Goal: Task Accomplishment & Management: Complete application form

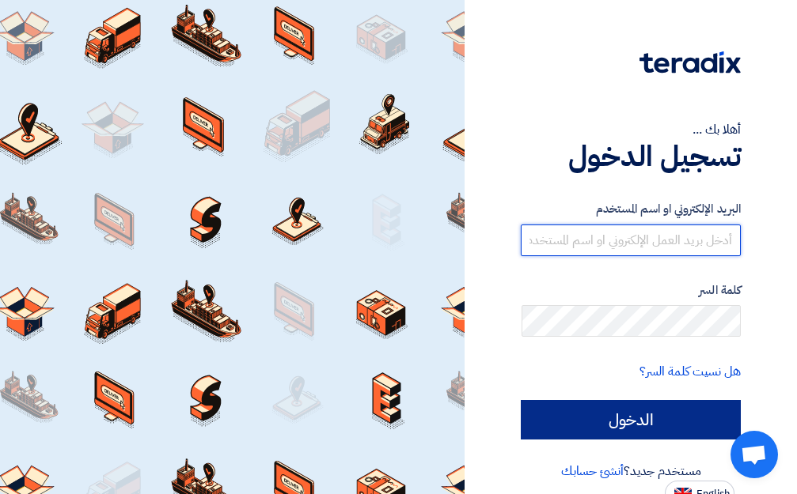
type input "[EMAIL_ADDRESS][DOMAIN_NAME]"
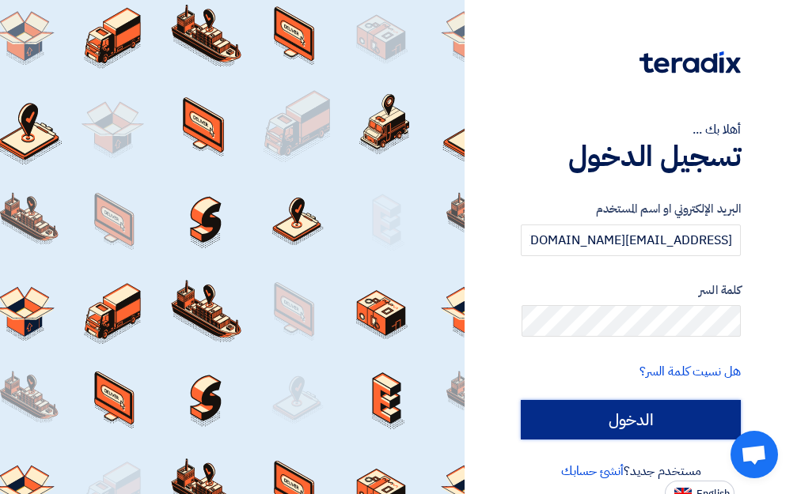
click at [695, 425] on input "الدخول" at bounding box center [631, 420] width 220 height 40
click at [669, 421] on input "الدخول" at bounding box center [631, 420] width 220 height 40
click at [655, 422] on input "الدخول" at bounding box center [631, 420] width 220 height 40
click at [618, 421] on input "الدخول" at bounding box center [631, 420] width 220 height 40
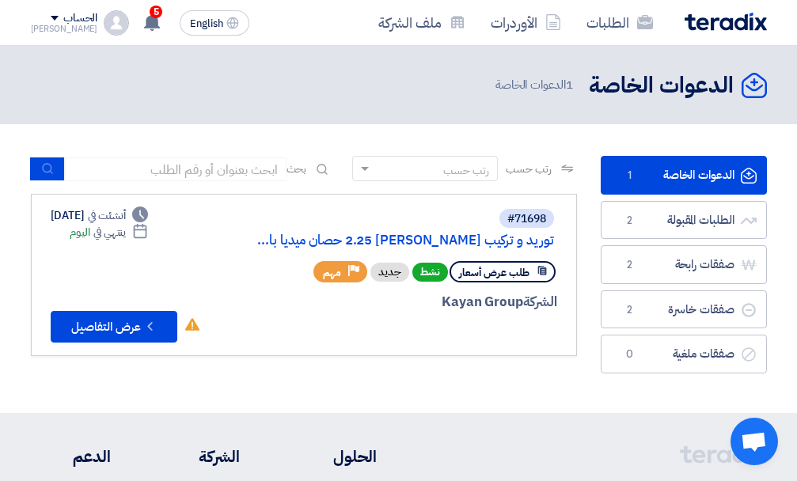
click at [283, 67] on header "الدعوات الخاصة الدعوات الخاصة 1 الدعوات الخاصة" at bounding box center [398, 85] width 797 height 78
click at [135, 32] on div "5 تم نشر طلب عروض أسعار جديد - شاهد التفاصيل 1 hours ago تم مشاهدة العرض المقدم…" at bounding box center [151, 23] width 32 height 32
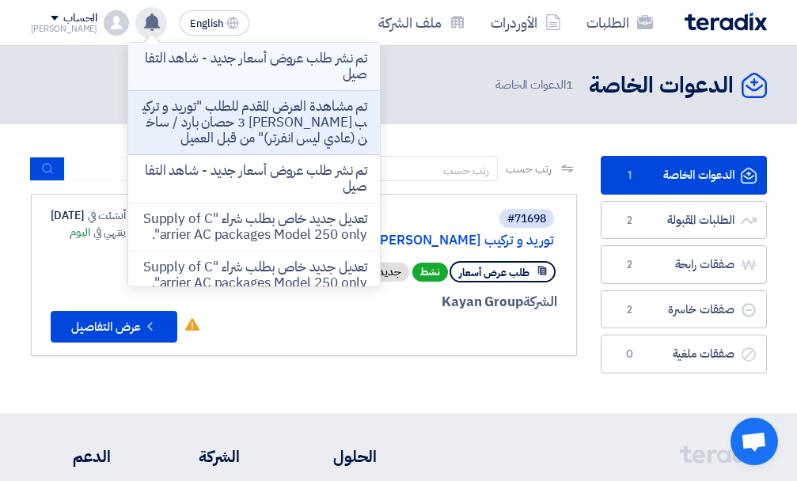
click at [274, 77] on p "تم نشر طلب عروض أسعار جديد - شاهد التفاصيل" at bounding box center [254, 67] width 226 height 32
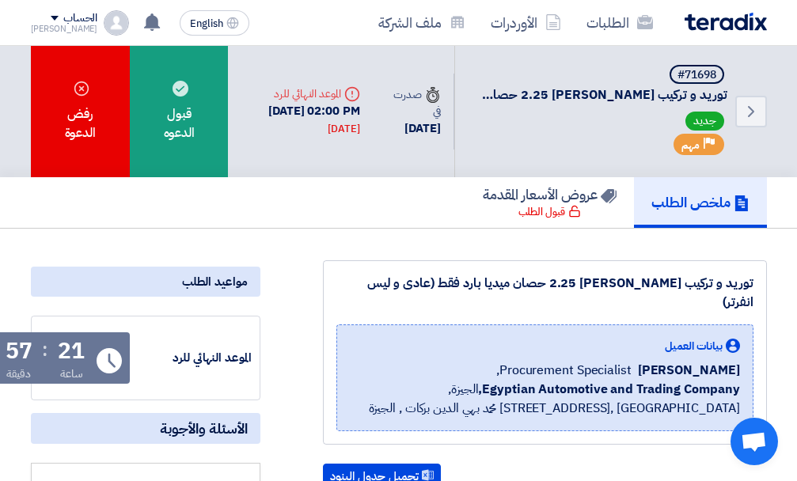
click at [546, 109] on div "#71698 توريد و تركيب تكييف كاريير 2.25 حصان ميديا بارد فقط (عادى و ليس انفرتر) …" at bounding box center [600, 111] width 253 height 93
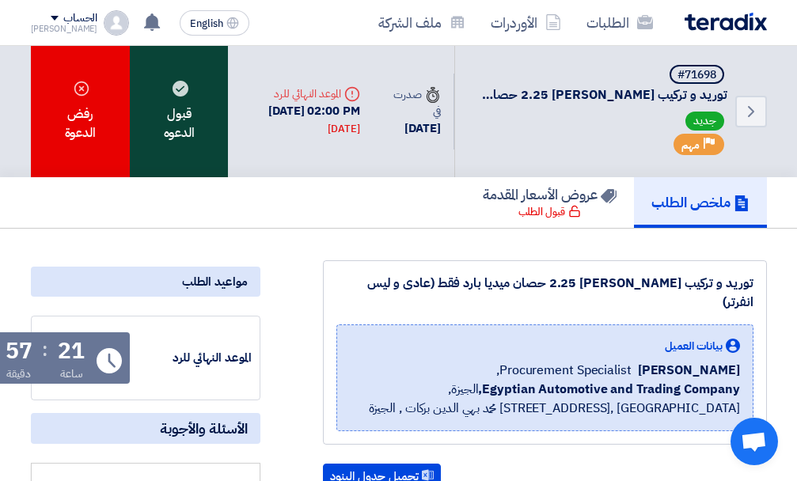
click at [173, 129] on div "قبول الدعوه" at bounding box center [179, 111] width 98 height 131
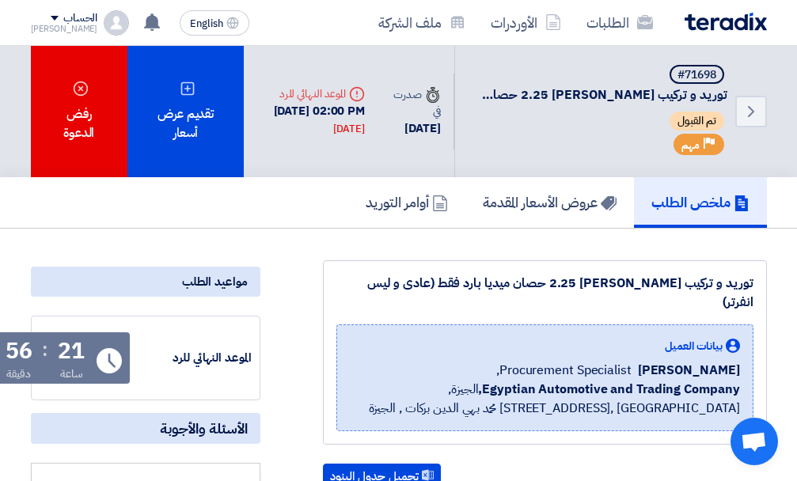
click at [487, 108] on div "#71698 توريد و تركيب تكييف كاريير 2.25 حصان ميديا بارد فقط (عادى و ليس انفرتر) …" at bounding box center [600, 111] width 253 height 93
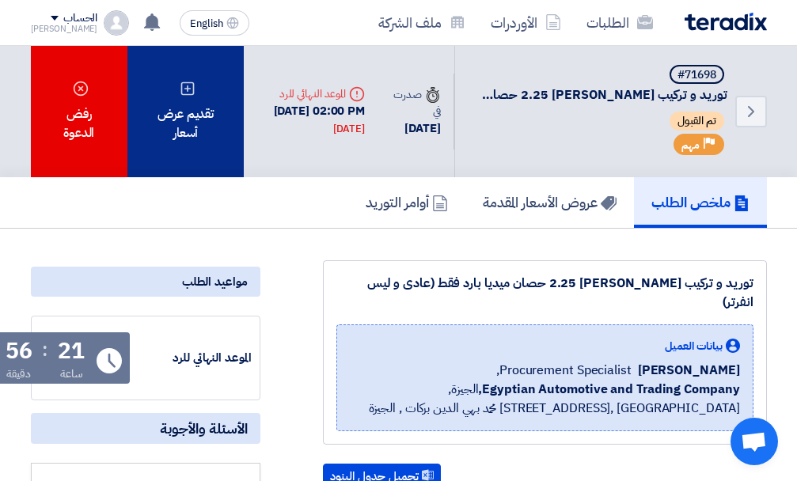
click at [196, 130] on div "تقديم عرض أسعار" at bounding box center [185, 111] width 117 height 131
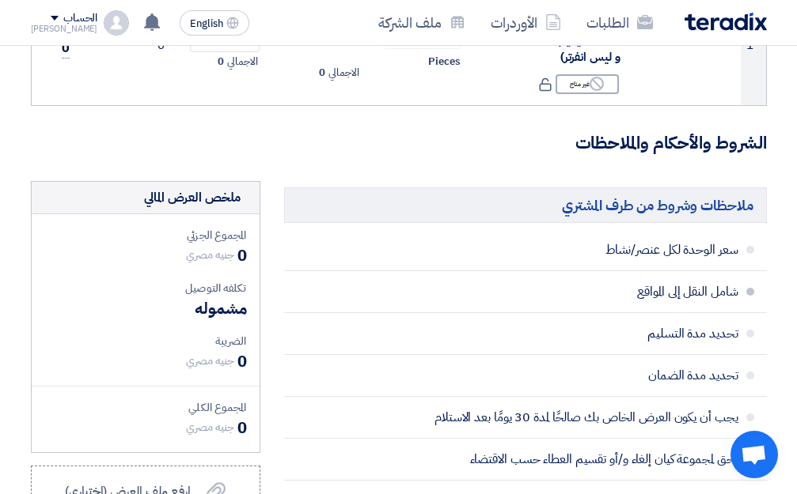
scroll to position [158, 0]
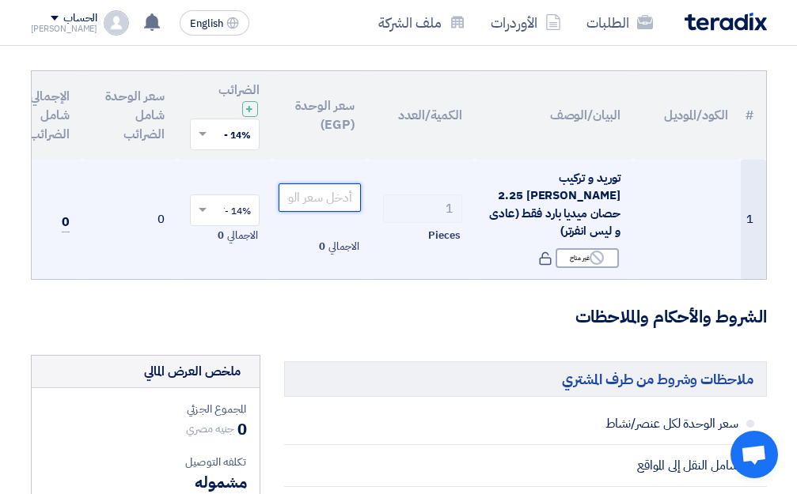
click at [335, 185] on input "number" at bounding box center [319, 198] width 82 height 28
type input "4"
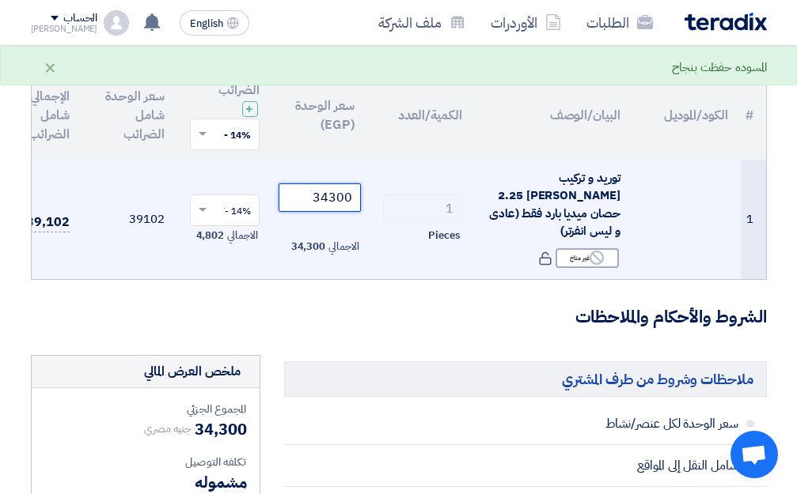
click at [202, 209] on div at bounding box center [225, 210] width 68 height 26
type input "34300"
click at [207, 260] on span "0% -No VAT" at bounding box center [224, 267] width 51 height 14
click at [195, 136] on span at bounding box center [201, 134] width 20 height 14
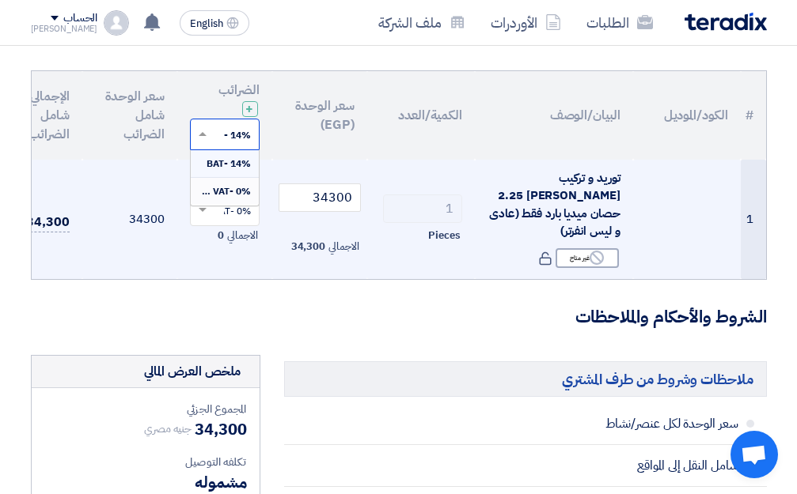
click at [215, 195] on span "0% -No VAT" at bounding box center [224, 191] width 53 height 14
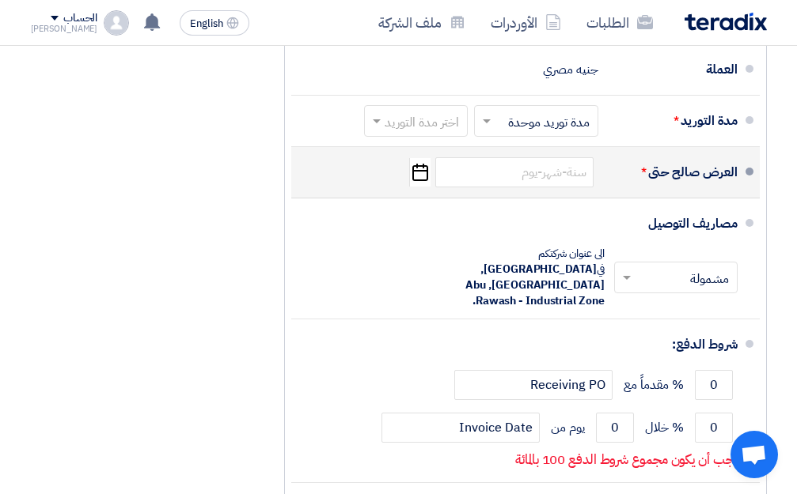
scroll to position [870, 0]
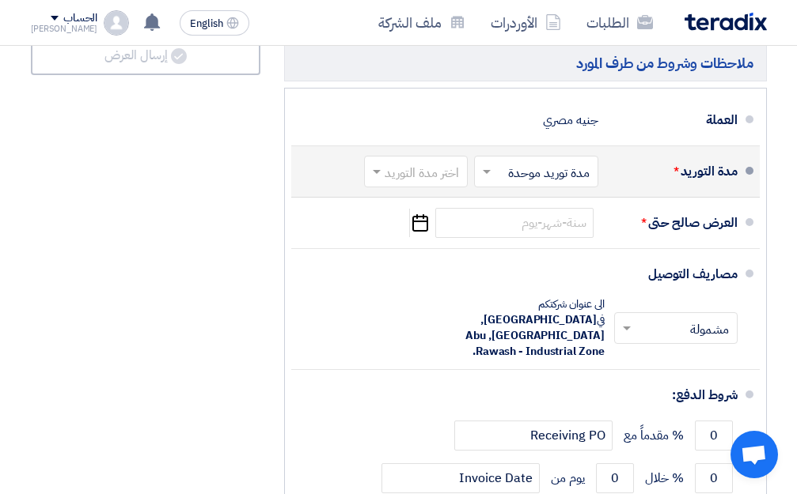
click at [493, 172] on span at bounding box center [485, 172] width 20 height 16
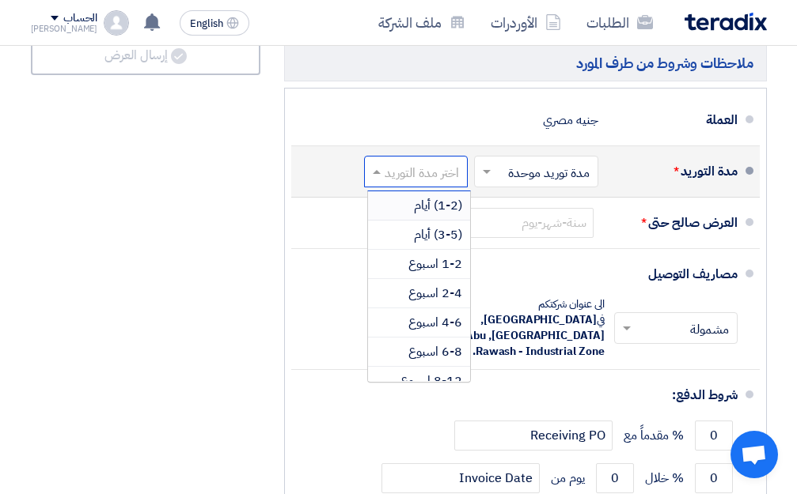
click at [381, 167] on span at bounding box center [375, 172] width 20 height 16
click at [445, 234] on span "(3-5) أيام" at bounding box center [438, 234] width 48 height 19
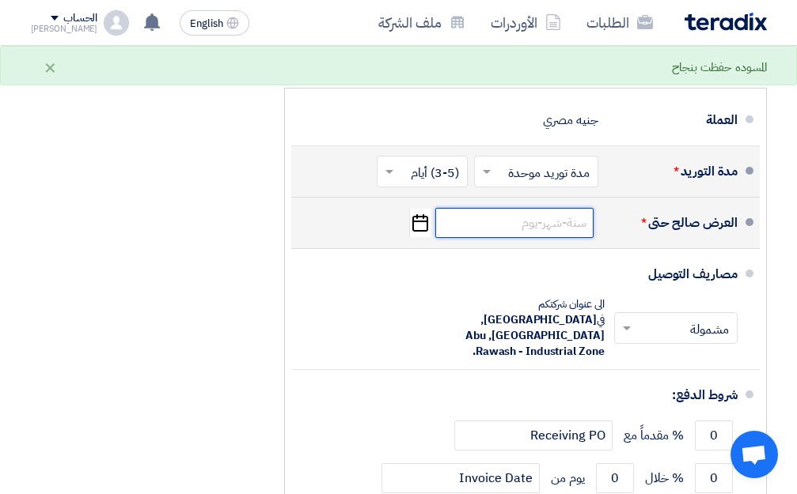
click at [561, 223] on input at bounding box center [514, 223] width 158 height 30
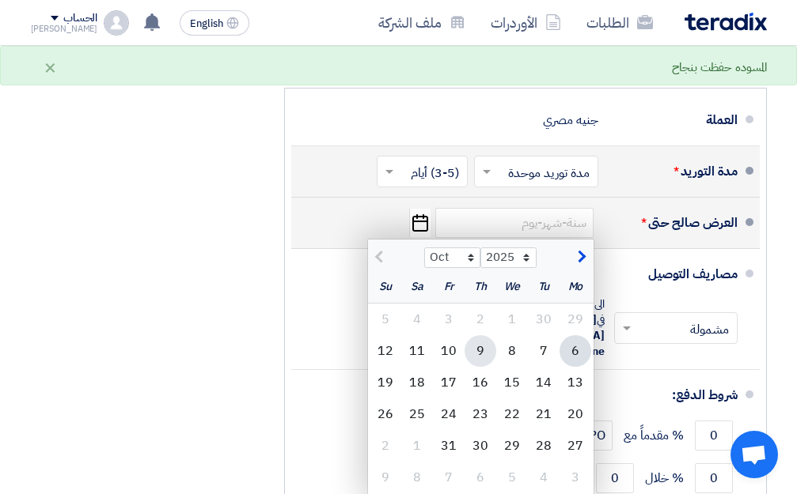
click at [490, 349] on div "9" at bounding box center [480, 351] width 32 height 32
type input "[DATE]"
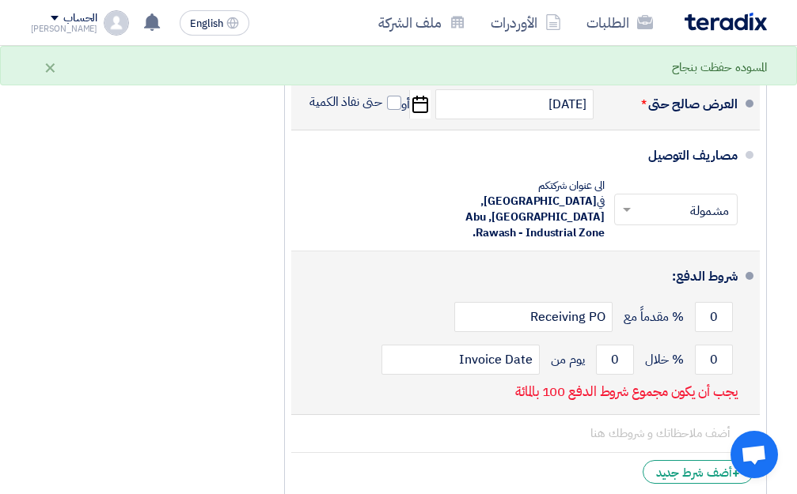
scroll to position [1029, 0]
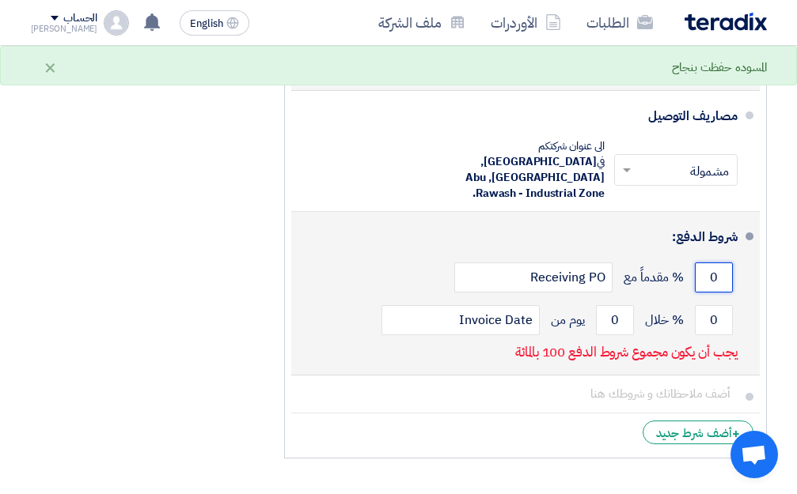
click at [699, 263] on input "0" at bounding box center [714, 278] width 38 height 30
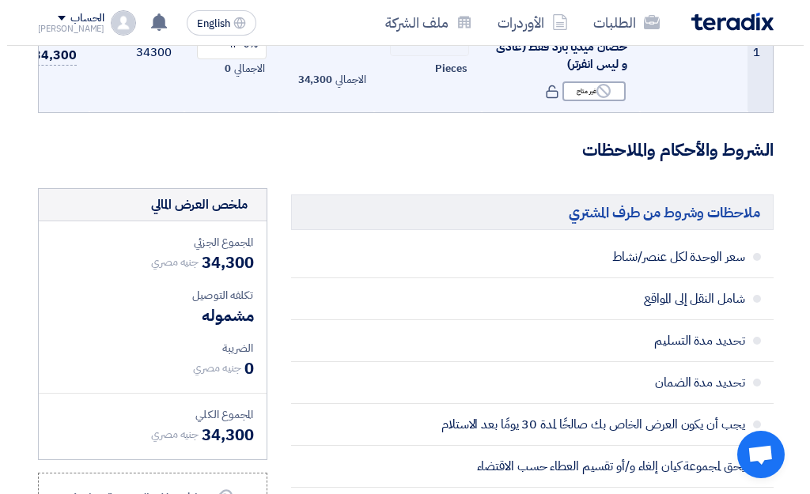
scroll to position [554, 0]
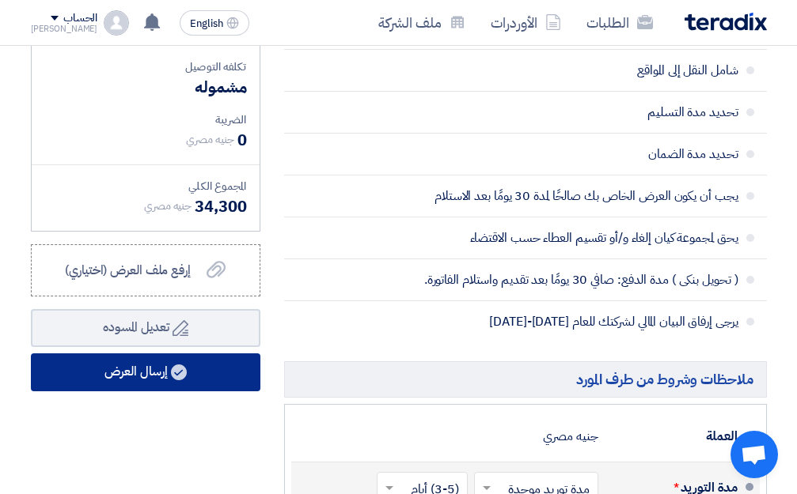
type input "100"
click at [103, 379] on button "إرسال العرض" at bounding box center [145, 373] width 229 height 38
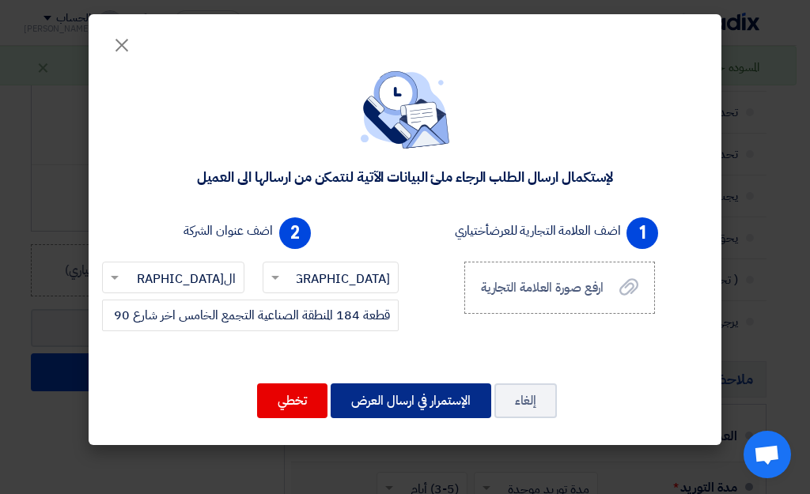
click at [437, 404] on button "الإستمرار في ارسال العرض" at bounding box center [411, 401] width 161 height 35
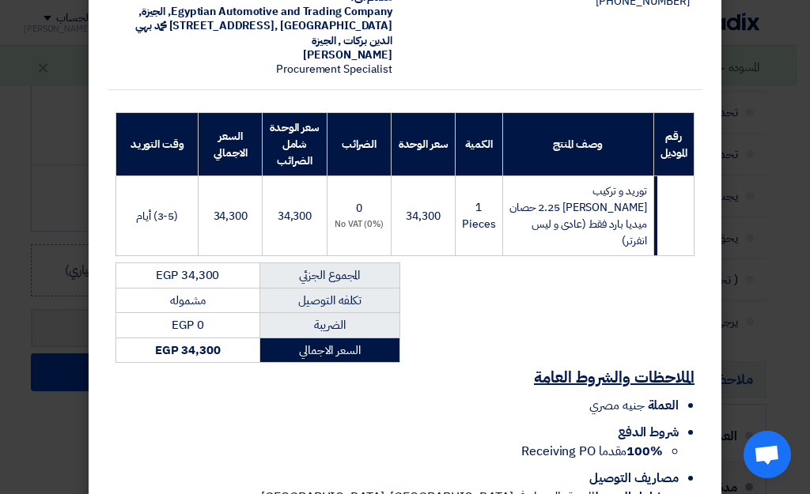
scroll to position [158, 0]
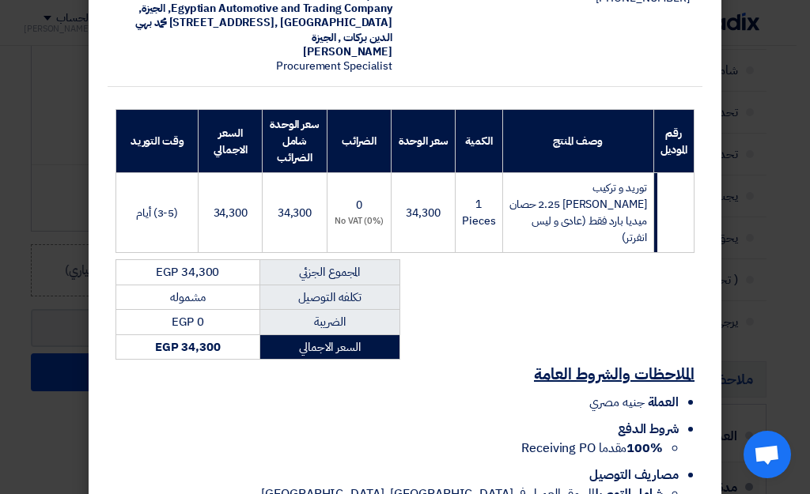
drag, startPoint x: 593, startPoint y: 372, endPoint x: 535, endPoint y: 381, distance: 58.4
click at [589, 393] on li "العملة جنيه مصري" at bounding box center [397, 402] width 563 height 19
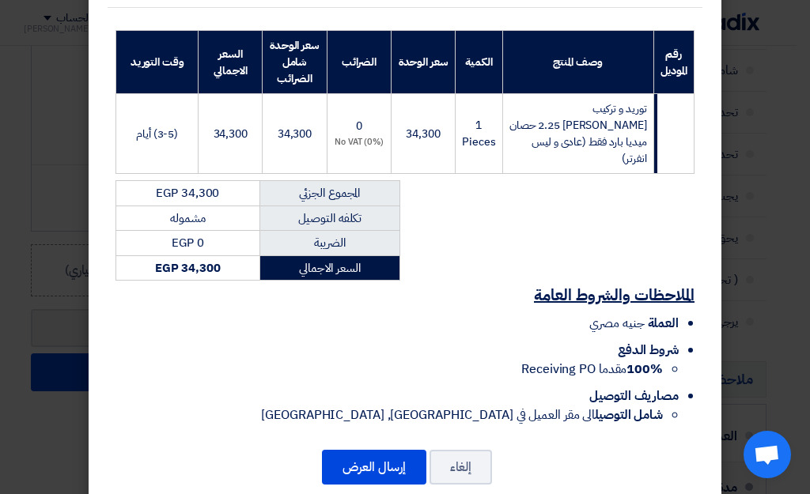
scroll to position [238, 0]
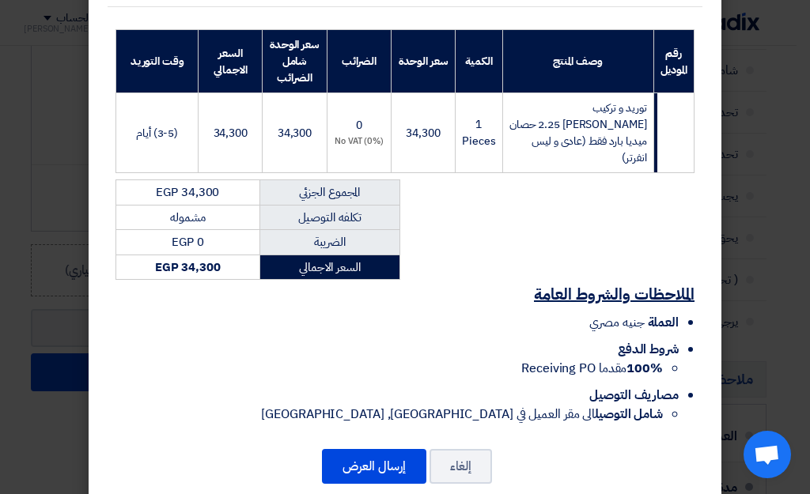
click at [195, 126] on td "(3-5) أيام" at bounding box center [157, 133] width 82 height 80
click at [403, 449] on button "إرسال العرض" at bounding box center [374, 466] width 104 height 35
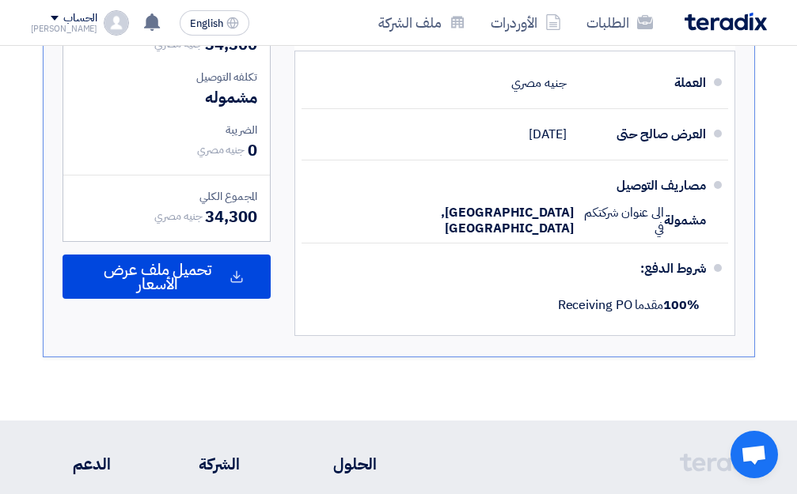
scroll to position [715, 0]
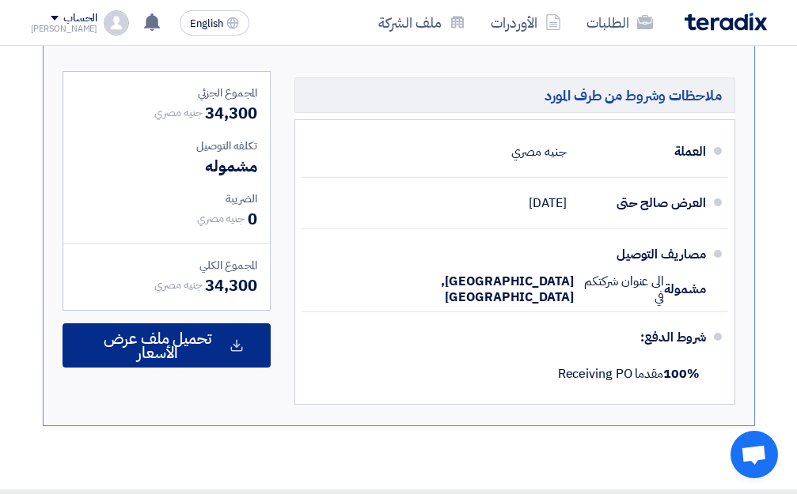
click at [172, 332] on span "تحميل ملف عرض الأسعار" at bounding box center [157, 346] width 137 height 28
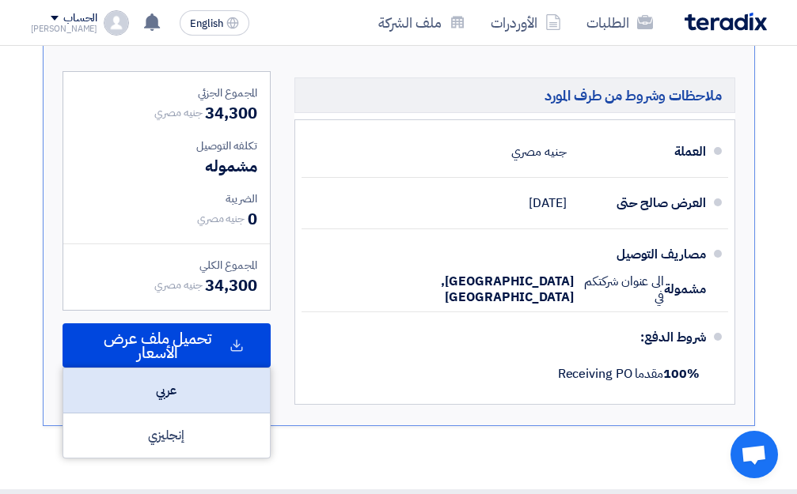
click at [196, 383] on div "عربي" at bounding box center [166, 391] width 206 height 45
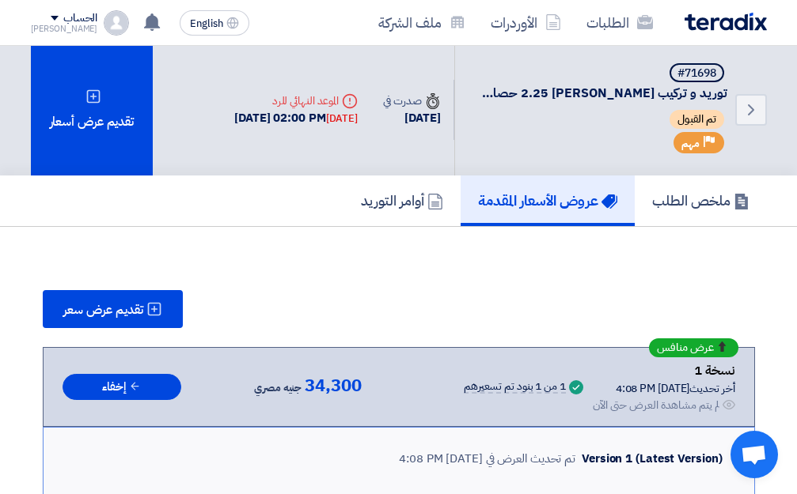
scroll to position [0, 0]
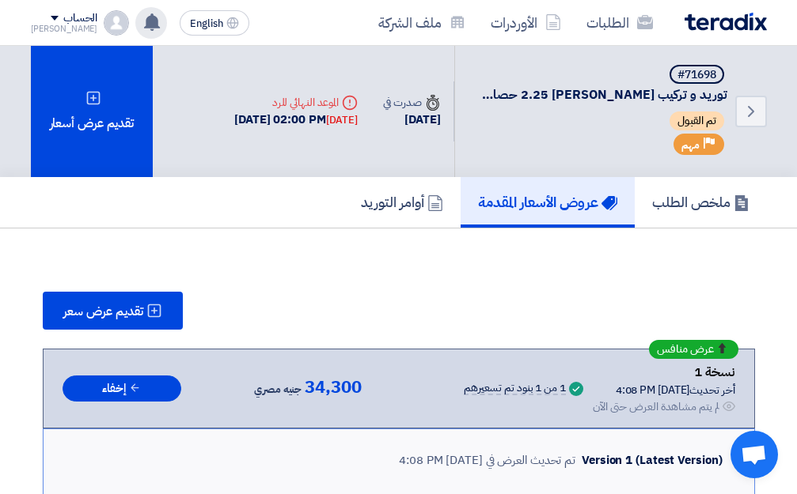
click at [143, 15] on icon at bounding box center [151, 21] width 17 height 17
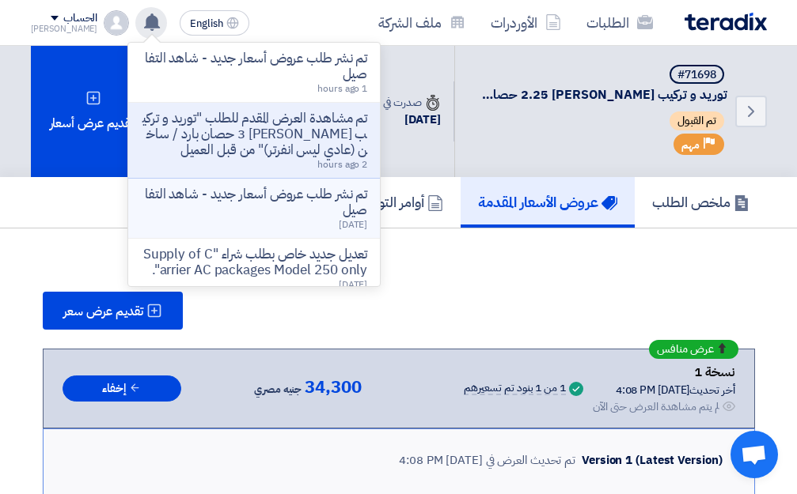
click at [274, 206] on p "تم نشر طلب عروض أسعار جديد - شاهد التفاصيل" at bounding box center [254, 203] width 226 height 32
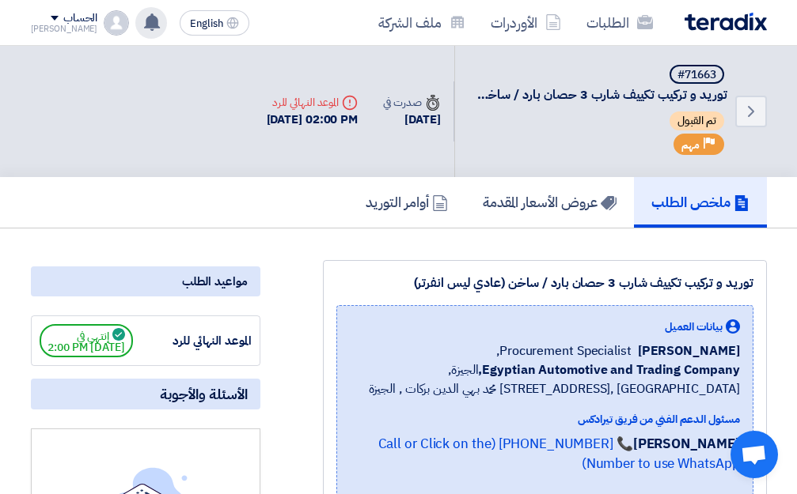
click at [575, 115] on div "تم القبول" at bounding box center [600, 123] width 253 height 22
drag, startPoint x: 608, startPoint y: 112, endPoint x: 541, endPoint y: 100, distance: 67.4
click at [606, 112] on div "تم القبول" at bounding box center [600, 123] width 253 height 22
click at [356, 107] on div "Deadline الموعد النهائي للرد [DATE] 02:00 PM" at bounding box center [312, 111] width 117 height 60
click at [748, 104] on icon "Back" at bounding box center [750, 111] width 19 height 19
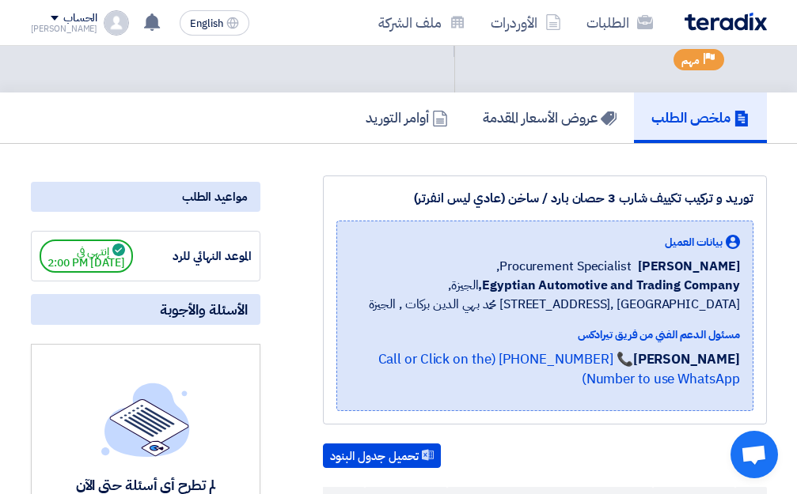
scroll to position [158, 0]
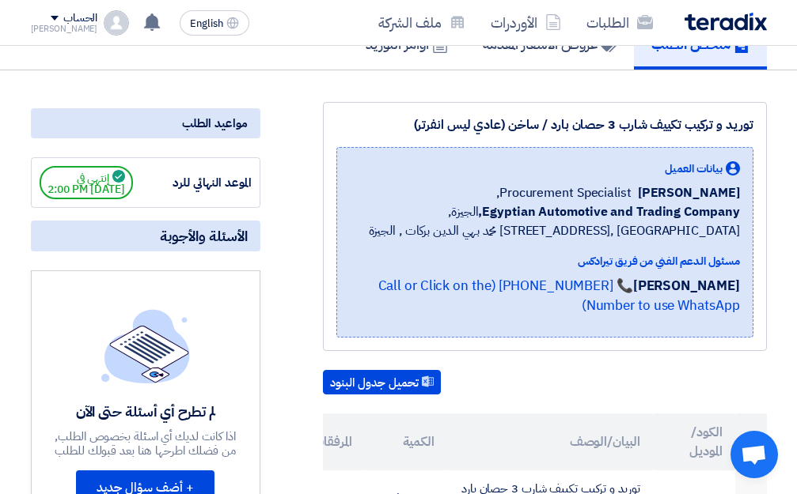
click at [175, 188] on div "الموعد النهائي للرد" at bounding box center [192, 183] width 119 height 18
click at [235, 117] on div "مواعيد الطلب" at bounding box center [145, 123] width 229 height 30
click at [227, 270] on app-supplier-updates-wall "الأسئلة والأجوبة لم تطرح أي أسئلة حتى الآن اذا كانت لديك أي اسئلة بخصوص الطلب, …" at bounding box center [145, 389] width 229 height 336
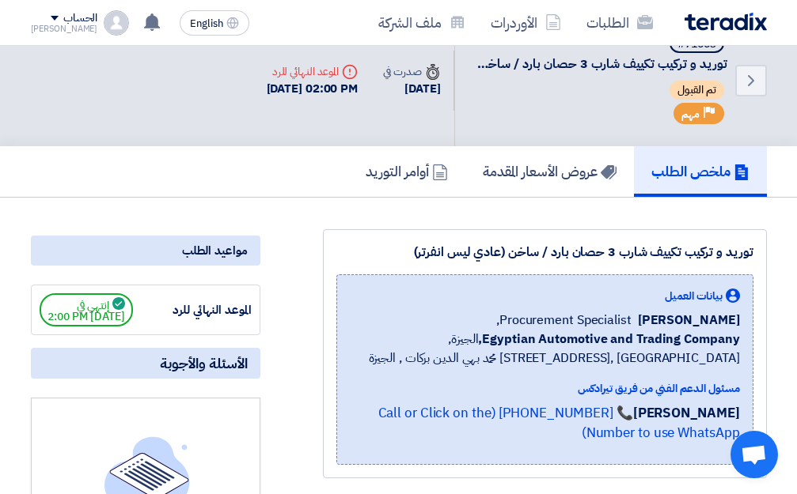
scroll to position [0, 0]
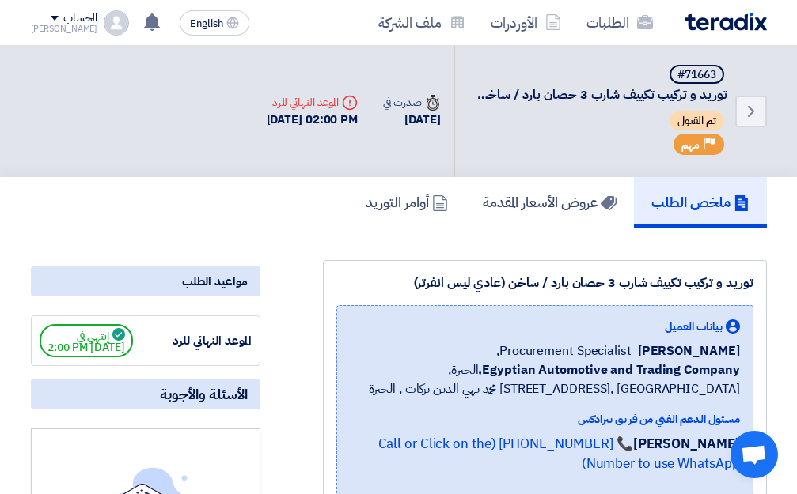
click at [457, 116] on div "Back #71663 توريد و تركيب تكييف شارب 3 حصان بارد / ساخن (عادي ليس انفرتر) تم ال…" at bounding box center [610, 111] width 313 height 131
click at [529, 119] on div "تم القبول" at bounding box center [600, 123] width 253 height 22
click at [739, 108] on link "Back" at bounding box center [751, 112] width 32 height 32
